Goal: Information Seeking & Learning: Learn about a topic

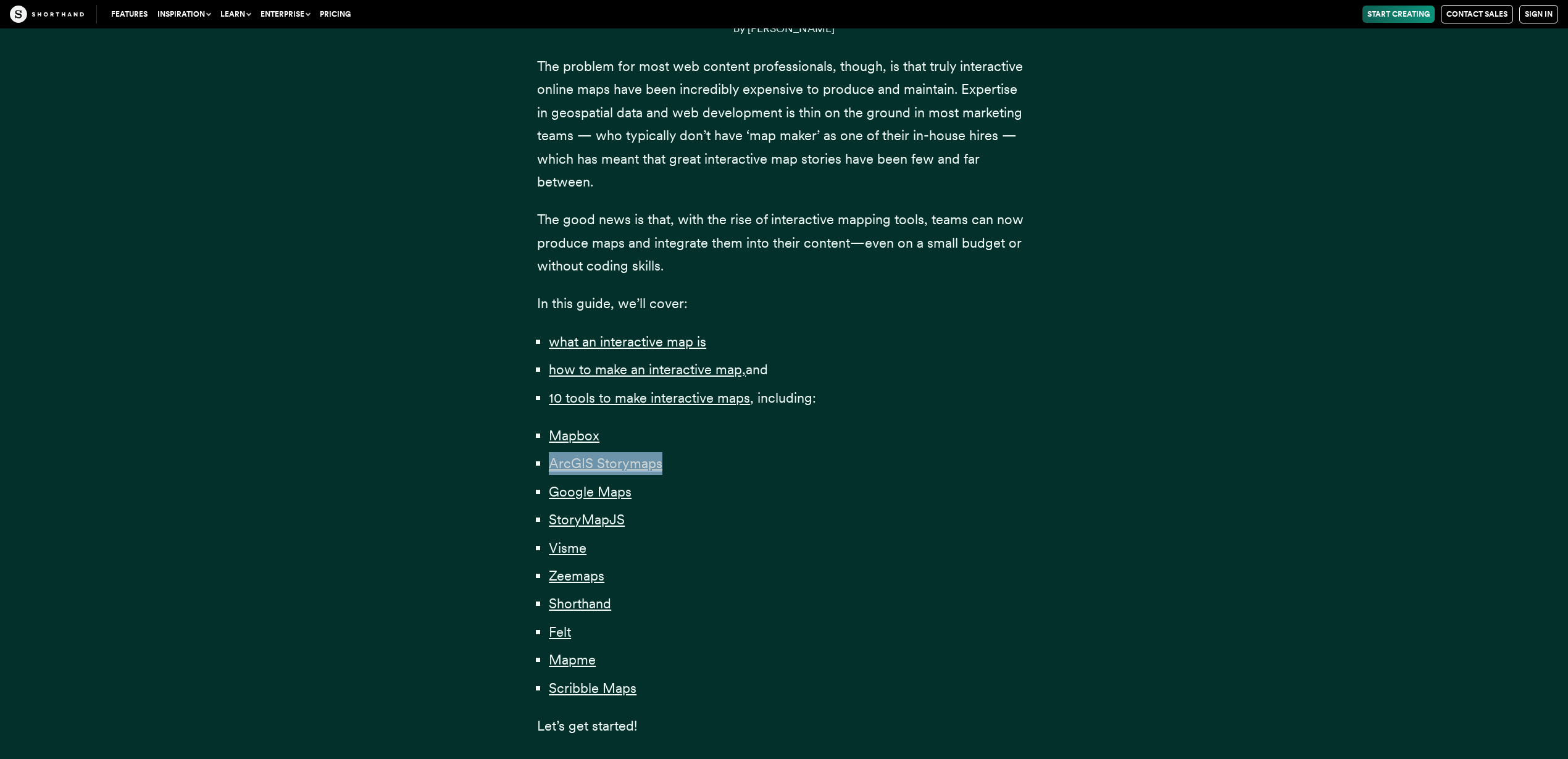
scroll to position [646, 0]
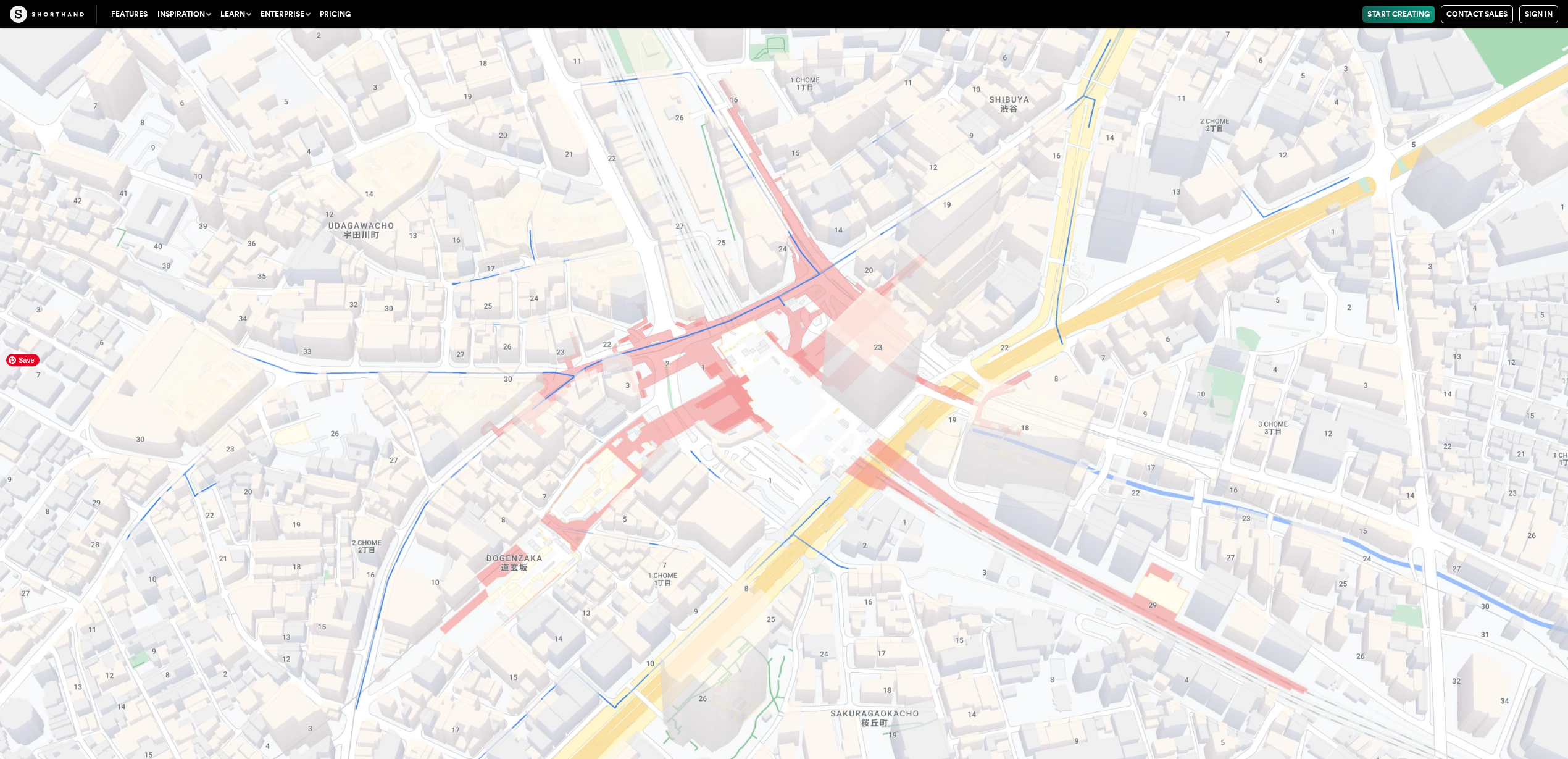
scroll to position [14766, 0]
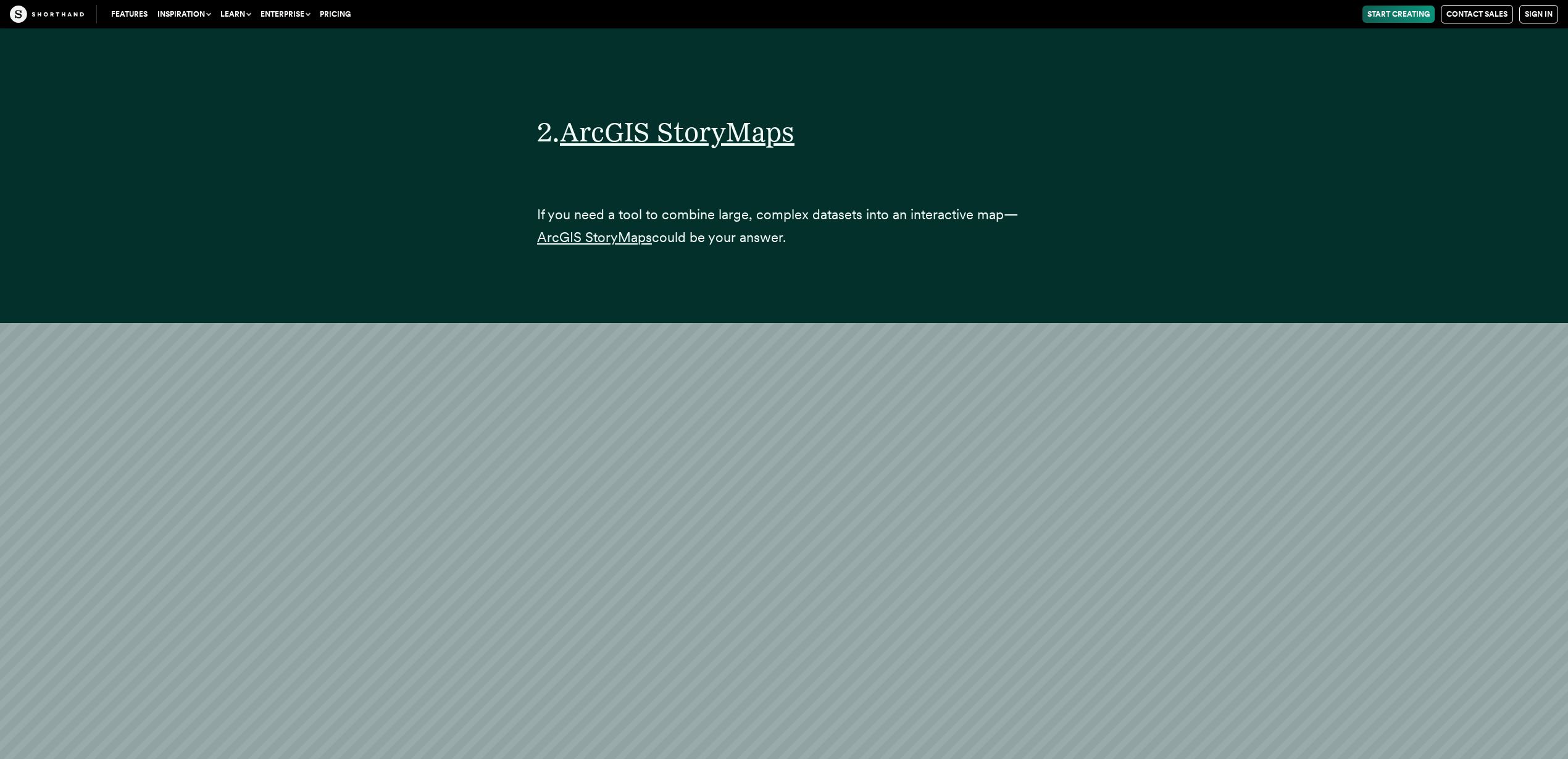
scroll to position [8185, 0]
click at [717, 115] on span "ArcGIS StoryMaps" at bounding box center [677, 132] width 235 height 33
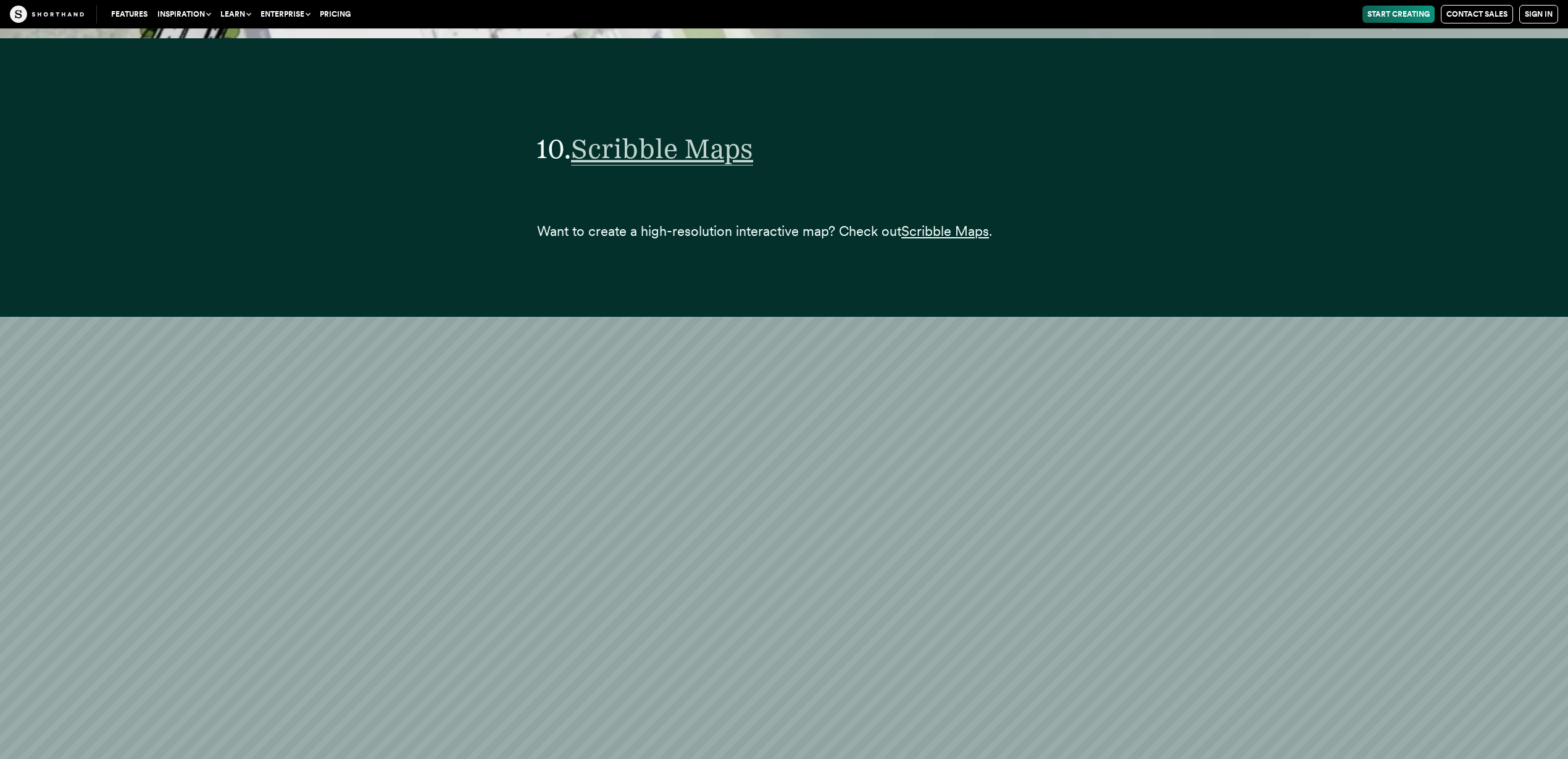
click at [691, 132] on span "Scribble Maps" at bounding box center [662, 149] width 182 height 33
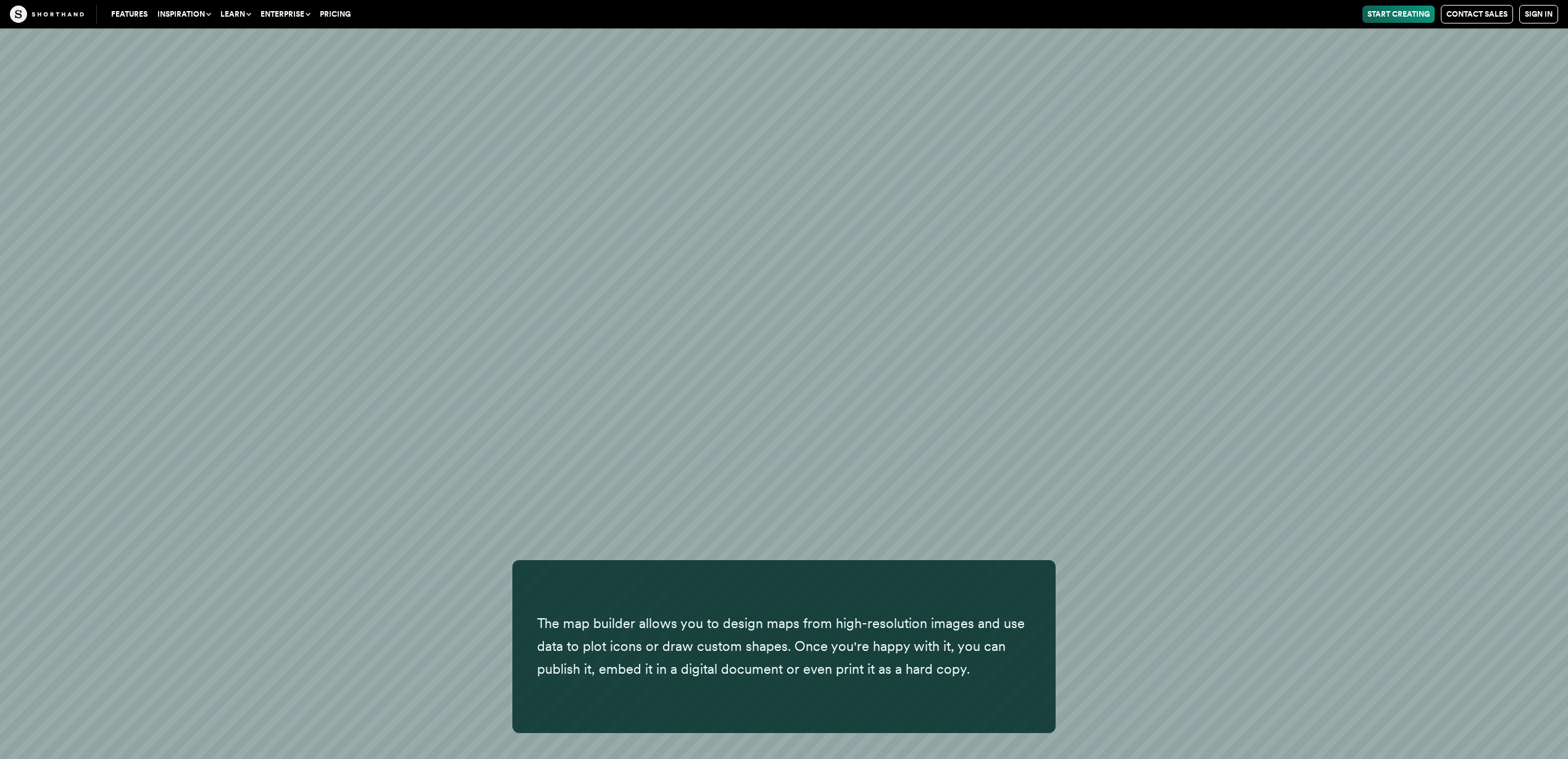
scroll to position [36096, 0]
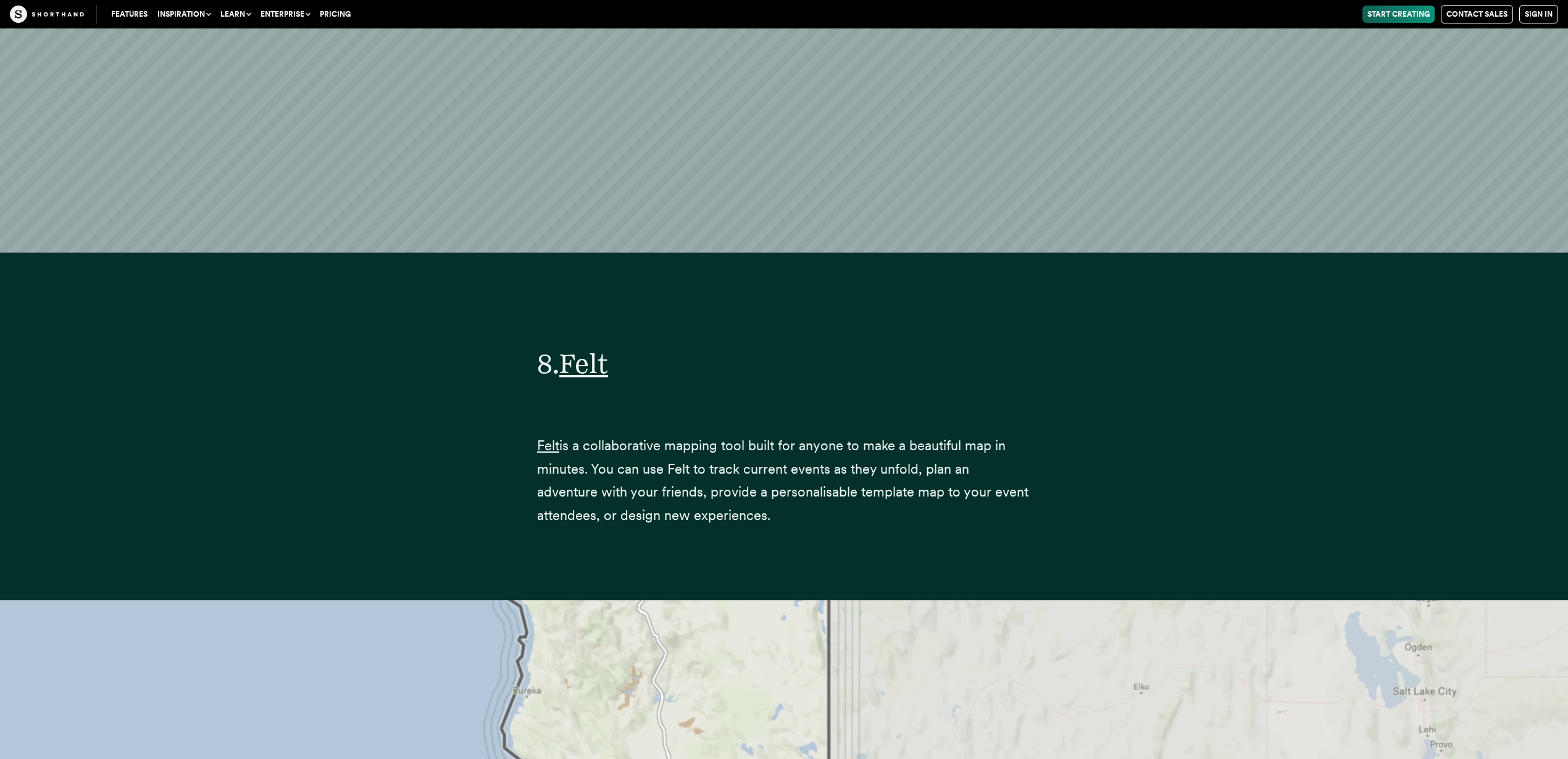
scroll to position [28498, 0]
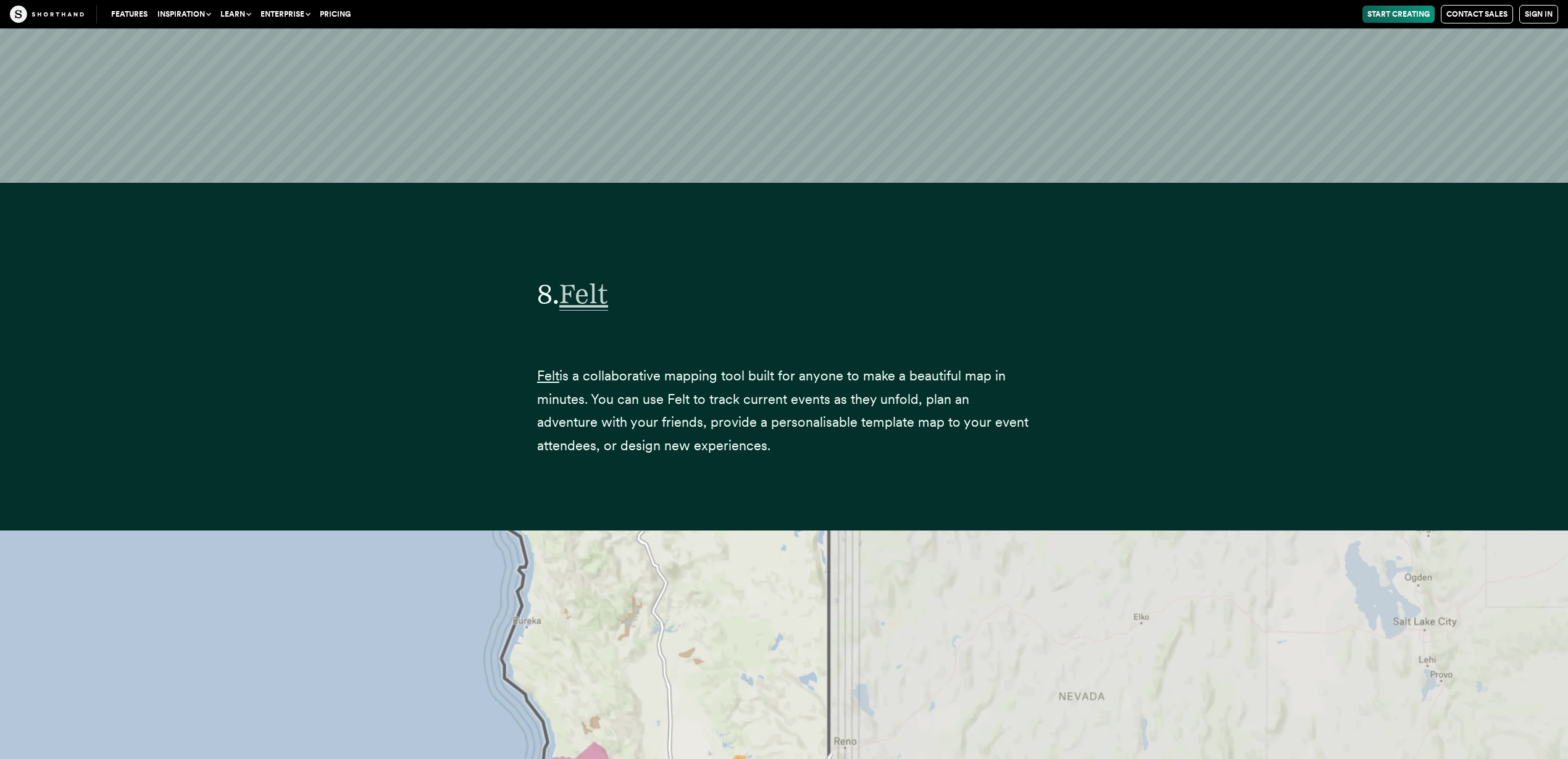
click at [602, 278] on span "Felt" at bounding box center [583, 294] width 48 height 33
